Goal: Find specific page/section

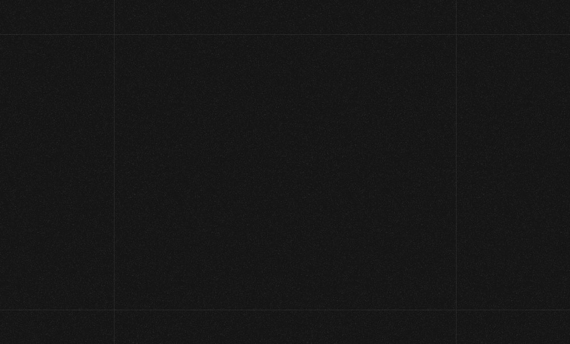
scroll to position [9, 0]
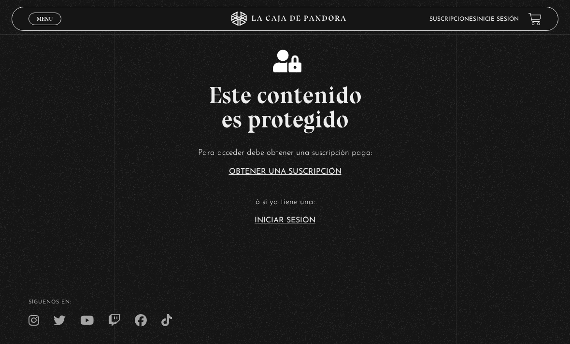
click at [289, 225] on link "Iniciar Sesión" at bounding box center [285, 221] width 61 height 8
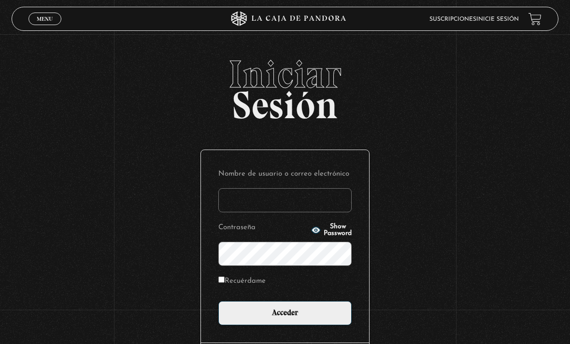
type input "heraaldyy"
click at [285, 318] on input "Acceder" at bounding box center [284, 313] width 133 height 24
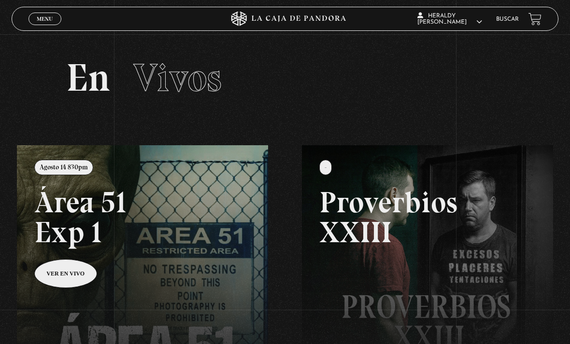
click at [71, 285] on link at bounding box center [302, 317] width 570 height 344
